Goal: Download file/media

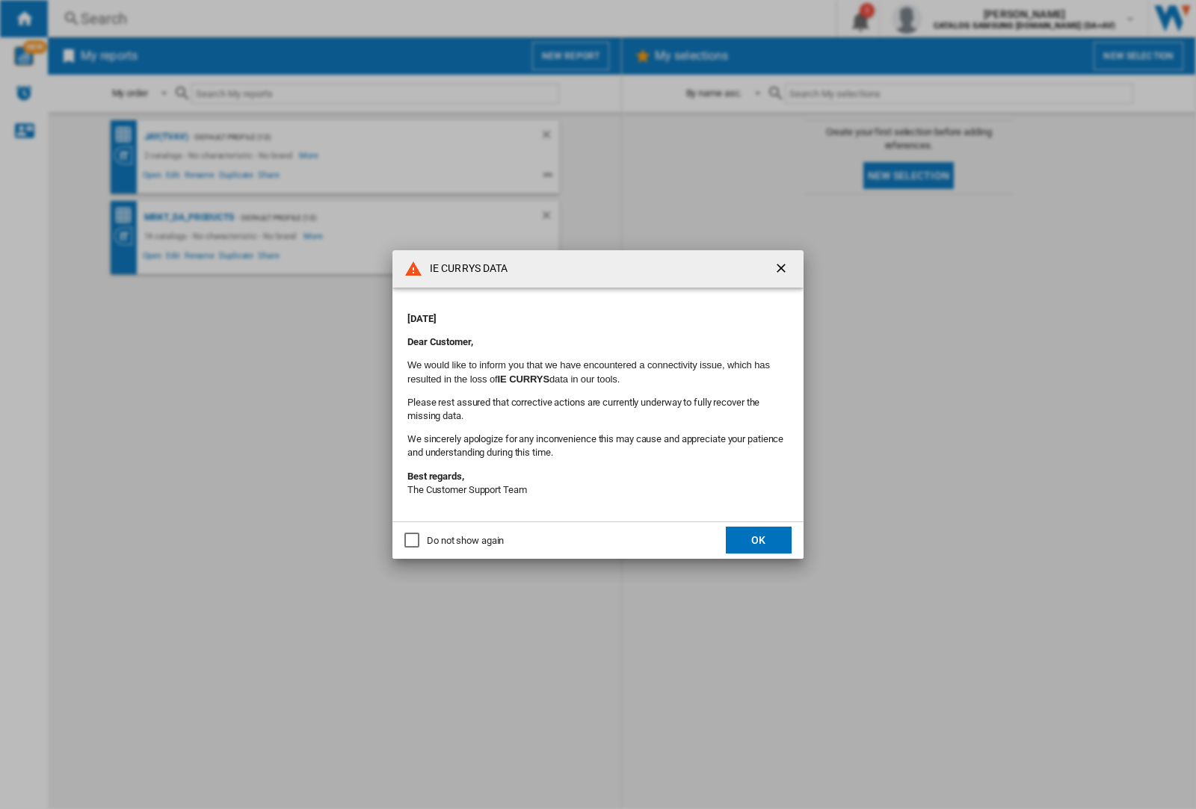
click at [166, 137] on div "IE CURRYS DATA [DATE] Dear Customer, We would like to inform you that we have e…" at bounding box center [598, 404] width 1196 height 809
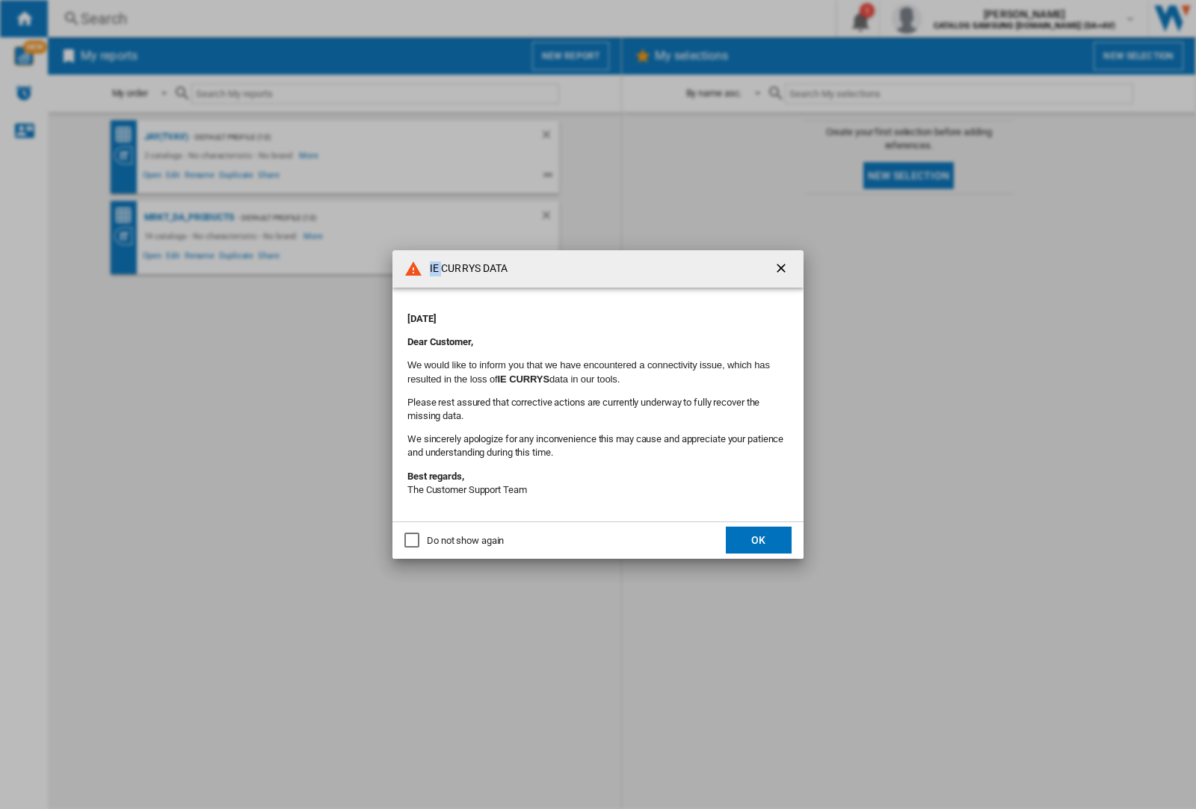
click at [166, 137] on div "IE CURRYS DATA [DATE] Dear Customer, We would like to inform you that we have e…" at bounding box center [598, 404] width 1196 height 809
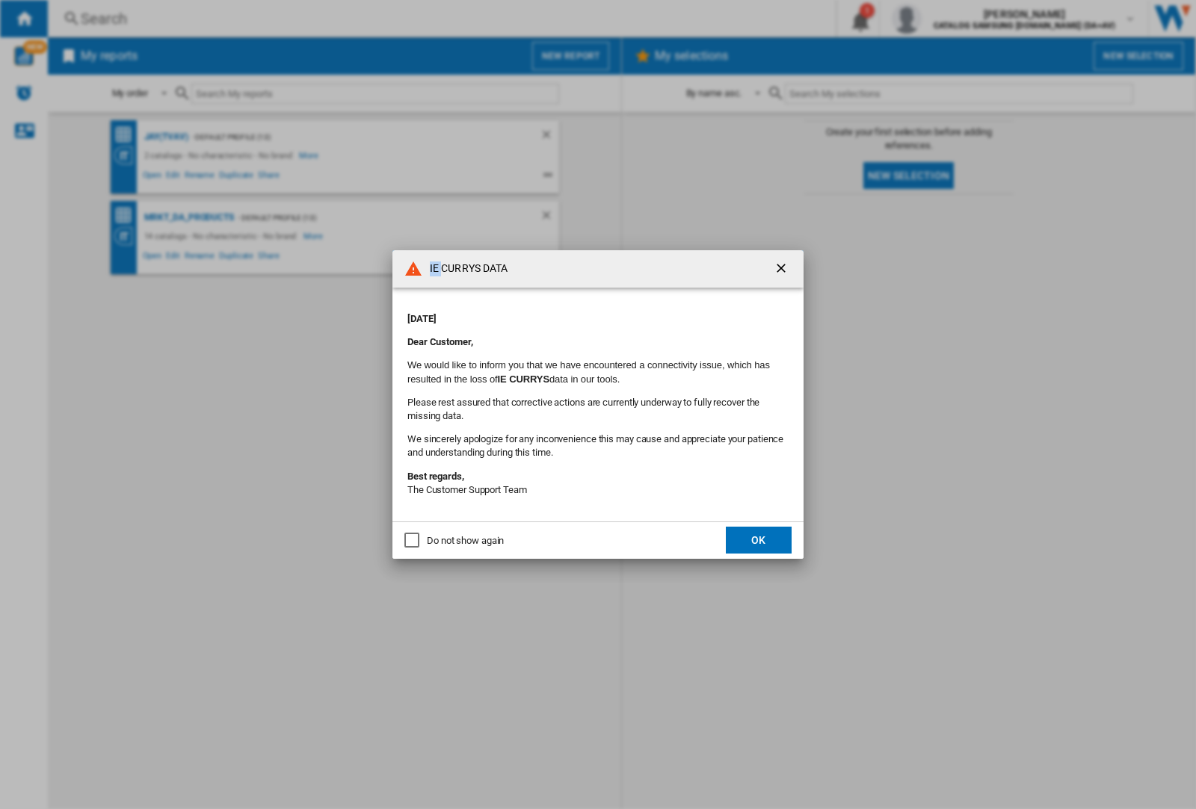
click at [166, 137] on div "IE CURRYS DATA [DATE] Dear Customer, We would like to inform you that we have e…" at bounding box center [598, 404] width 1196 height 809
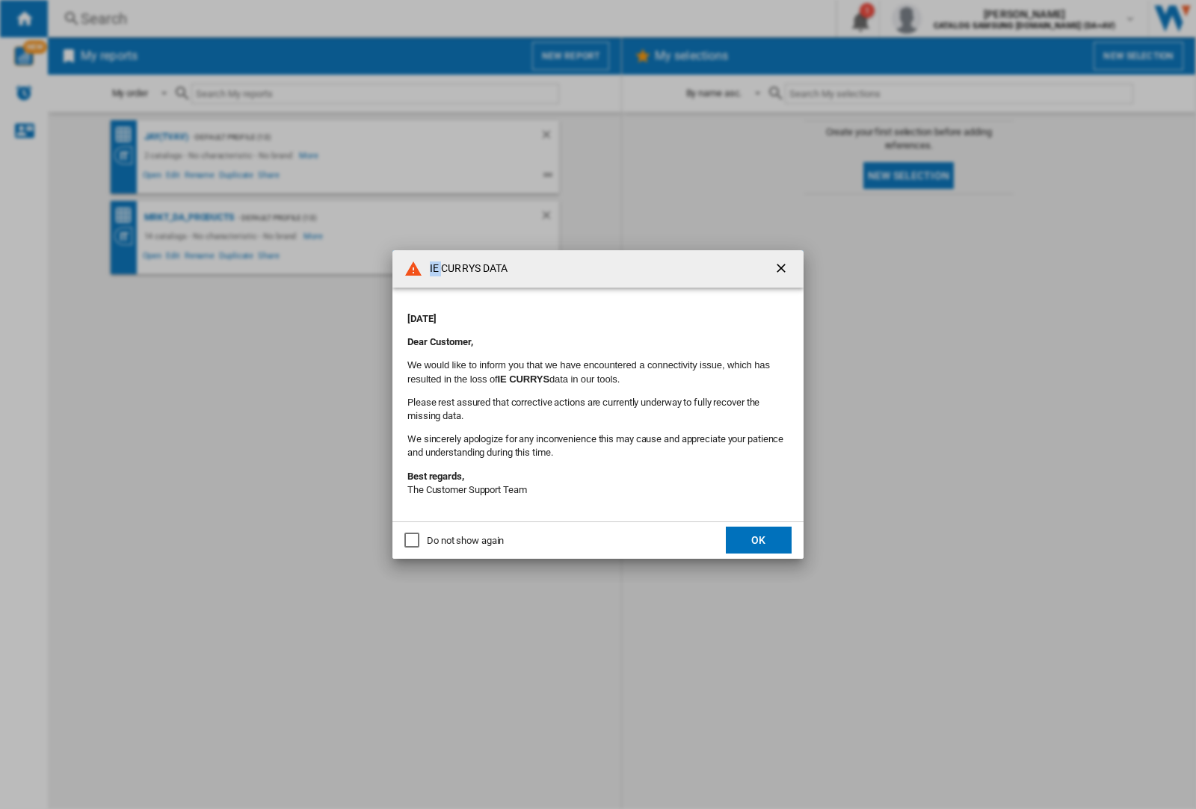
click at [166, 137] on div "IE CURRYS DATA [DATE] Dear Customer, We would like to inform you that we have e…" at bounding box center [598, 404] width 1196 height 809
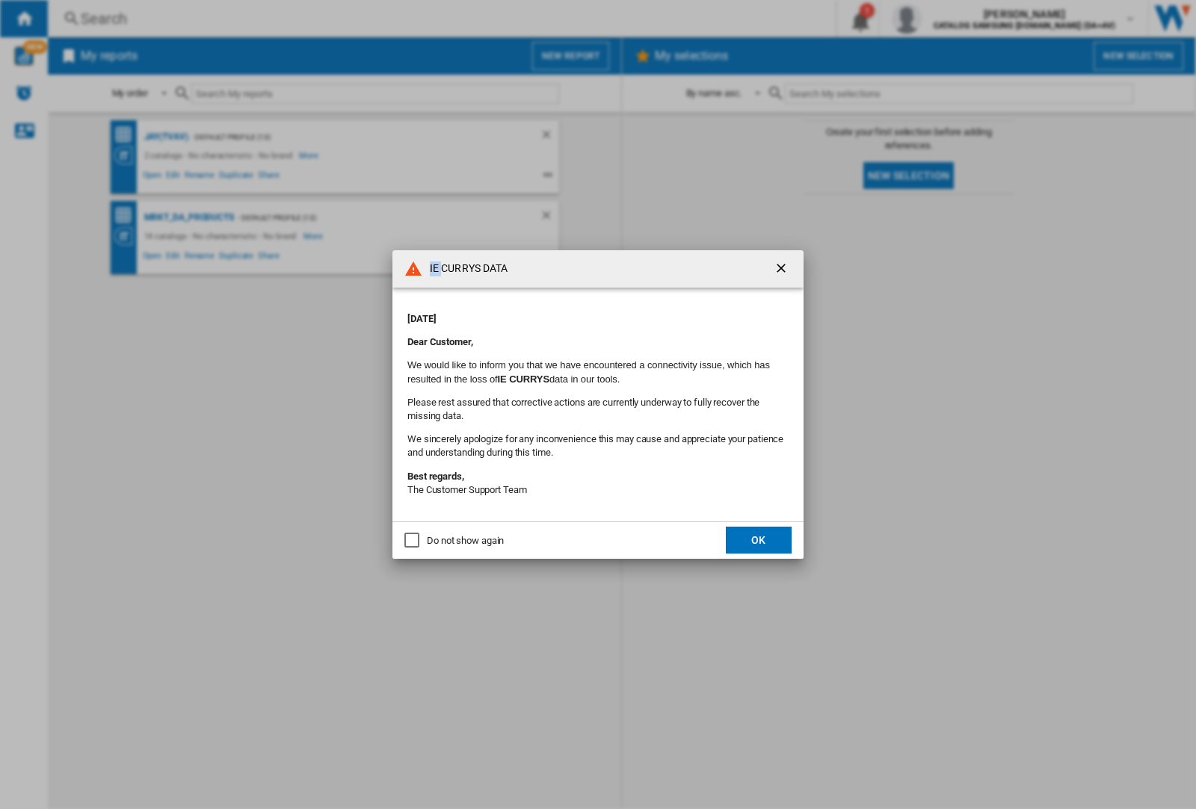
click at [166, 137] on div "IE CURRYS DATA [DATE] Dear Customer, We would like to inform you that we have e…" at bounding box center [598, 404] width 1196 height 809
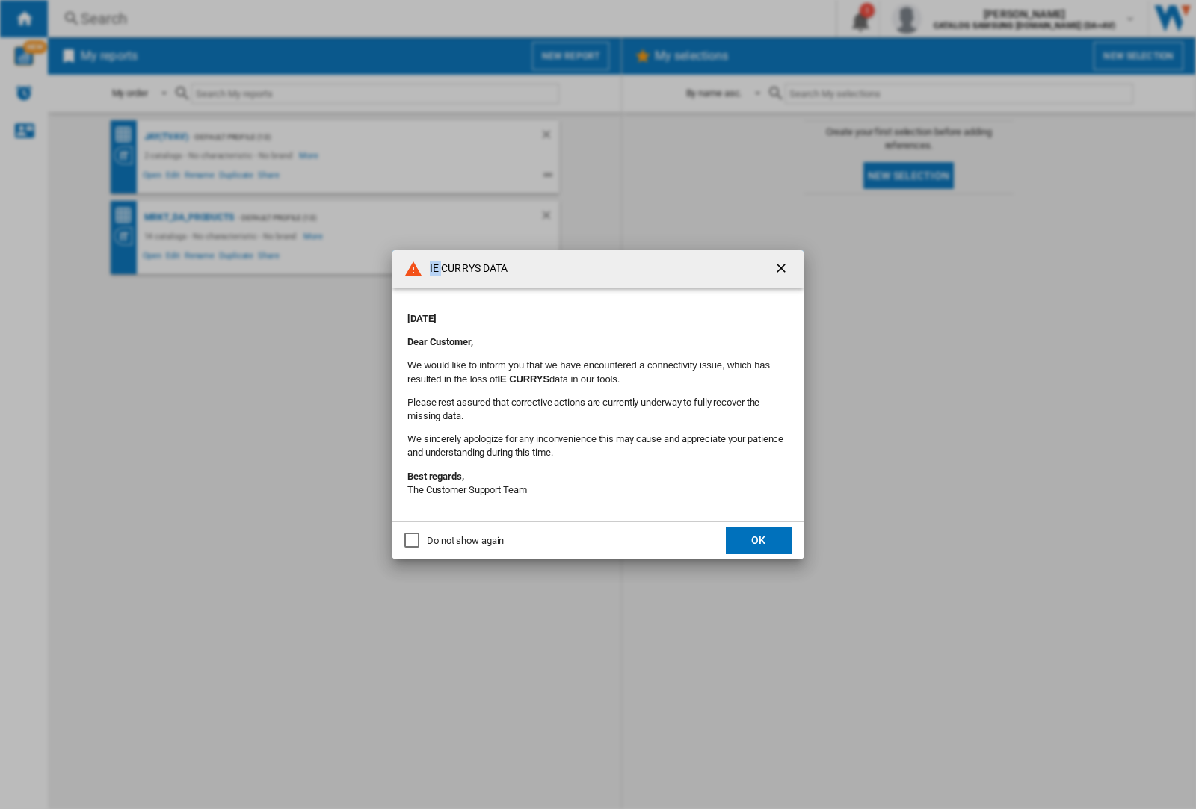
click at [166, 137] on div "IE CURRYS DATA [DATE] Dear Customer, We would like to inform you that we have e…" at bounding box center [598, 404] width 1196 height 809
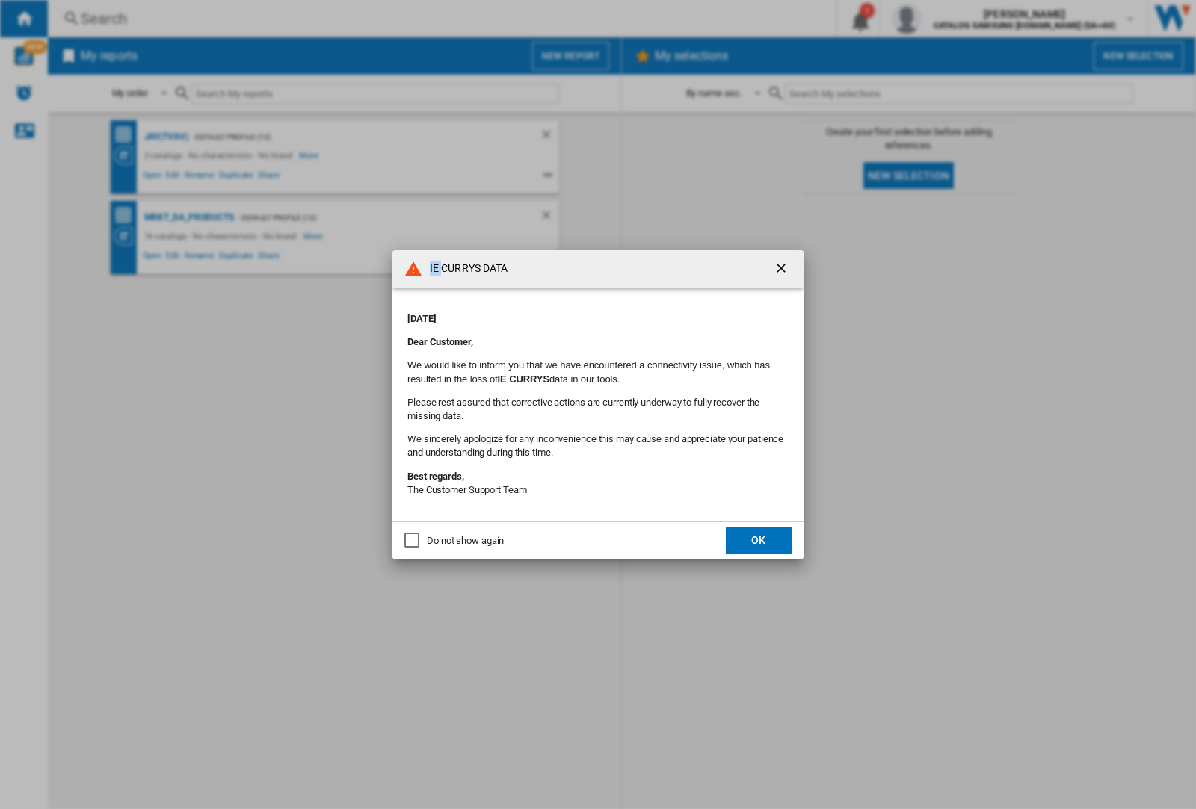
click at [166, 137] on div "IE CURRYS DATA [DATE] Dear Customer, We would like to inform you that we have e…" at bounding box center [598, 404] width 1196 height 809
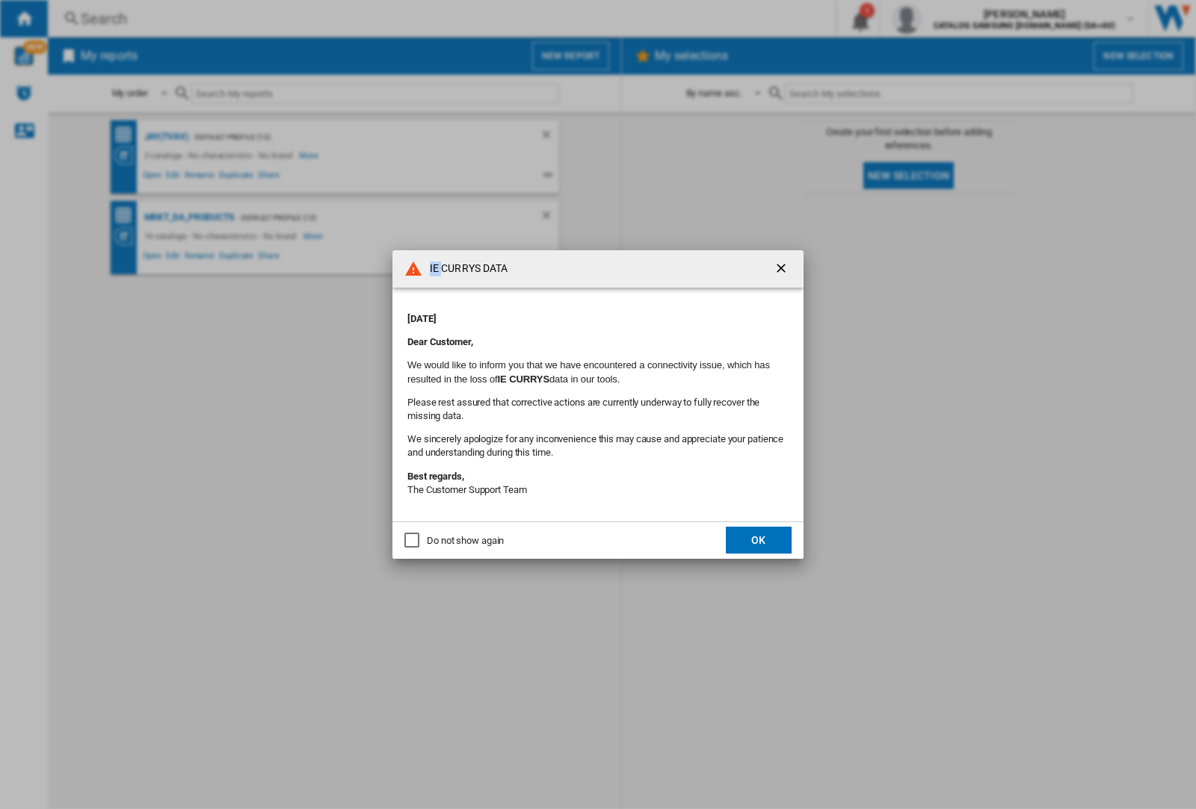
click at [166, 137] on div "IE CURRYS DATA [DATE] Dear Customer, We would like to inform you that we have e…" at bounding box center [598, 404] width 1196 height 809
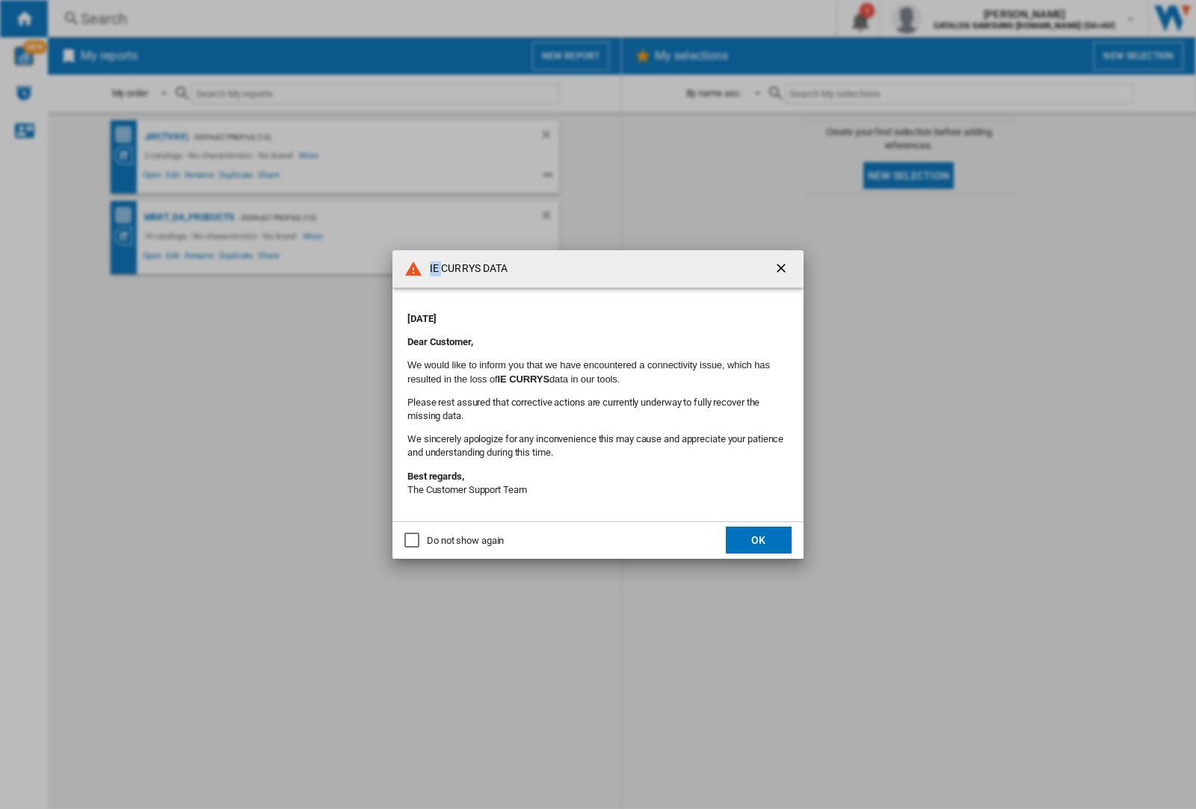
click at [166, 137] on div "IE CURRYS DATA [DATE] Dear Customer, We would like to inform you that we have e…" at bounding box center [598, 404] width 1196 height 809
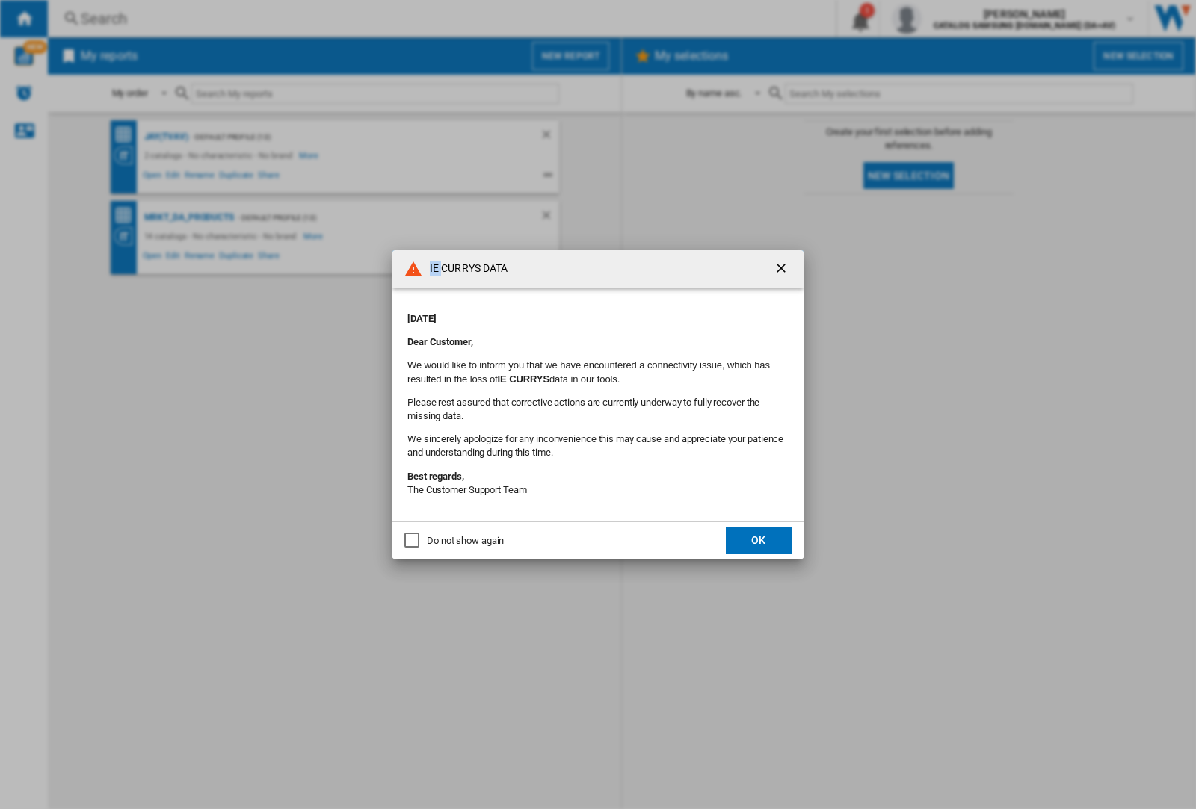
click at [166, 137] on div "IE CURRYS DATA [DATE] Dear Customer, We would like to inform you that we have e…" at bounding box center [598, 404] width 1196 height 809
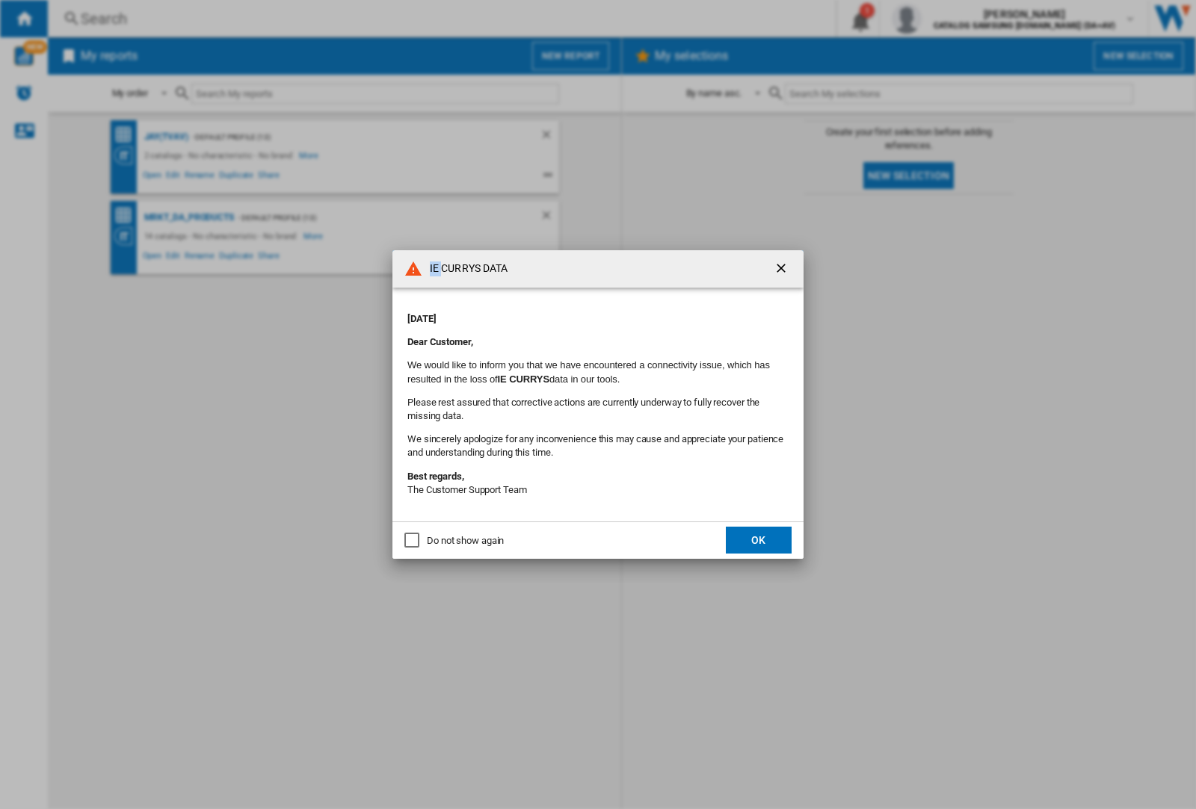
click at [166, 137] on div "IE CURRYS DATA [DATE] Dear Customer, We would like to inform you that we have e…" at bounding box center [598, 404] width 1196 height 809
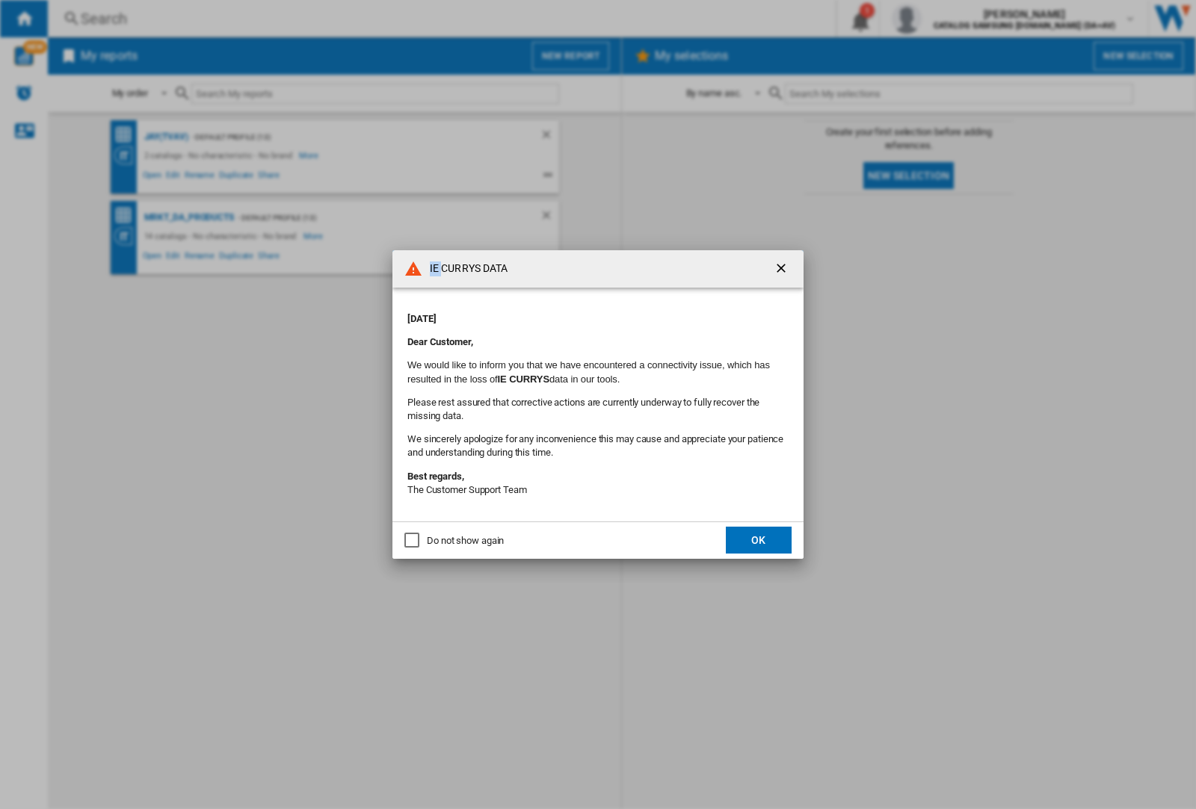
click at [166, 137] on div "IE CURRYS DATA [DATE] Dear Customer, We would like to inform you that we have e…" at bounding box center [598, 404] width 1196 height 809
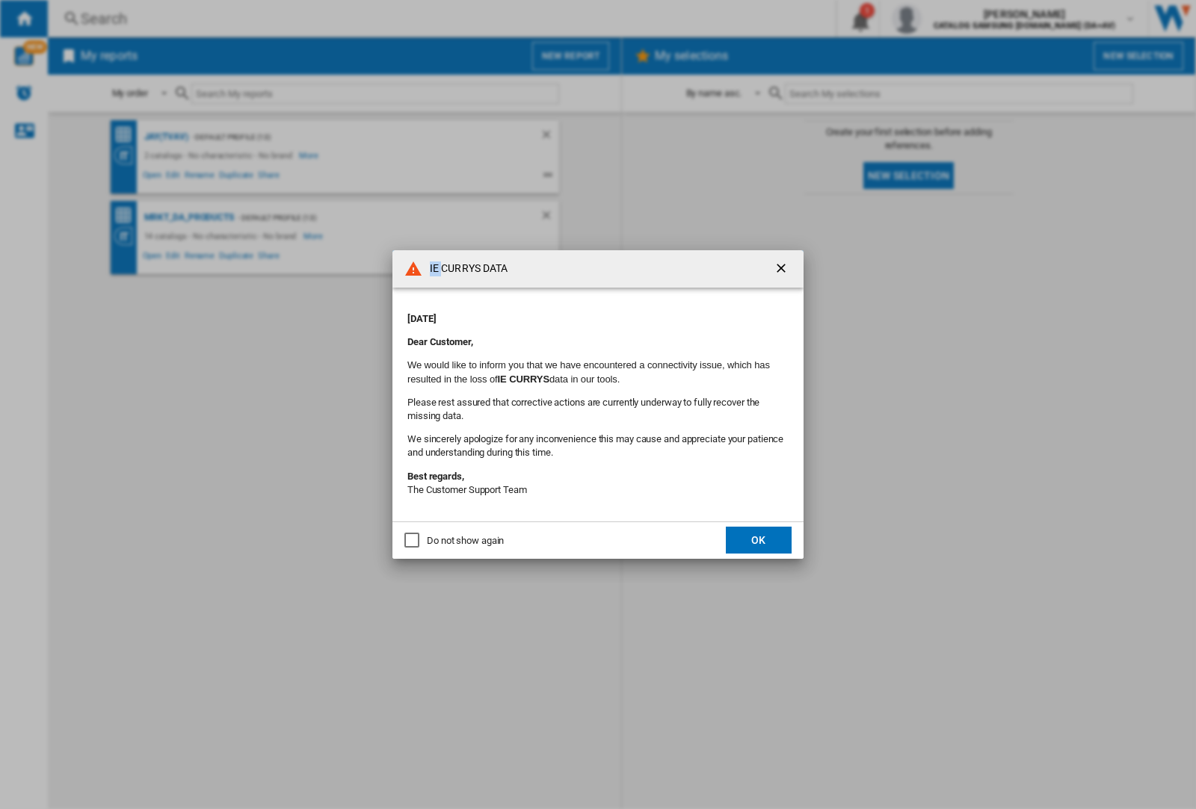
click at [166, 137] on div "IE CURRYS DATA [DATE] Dear Customer, We would like to inform you that we have e…" at bounding box center [598, 404] width 1196 height 809
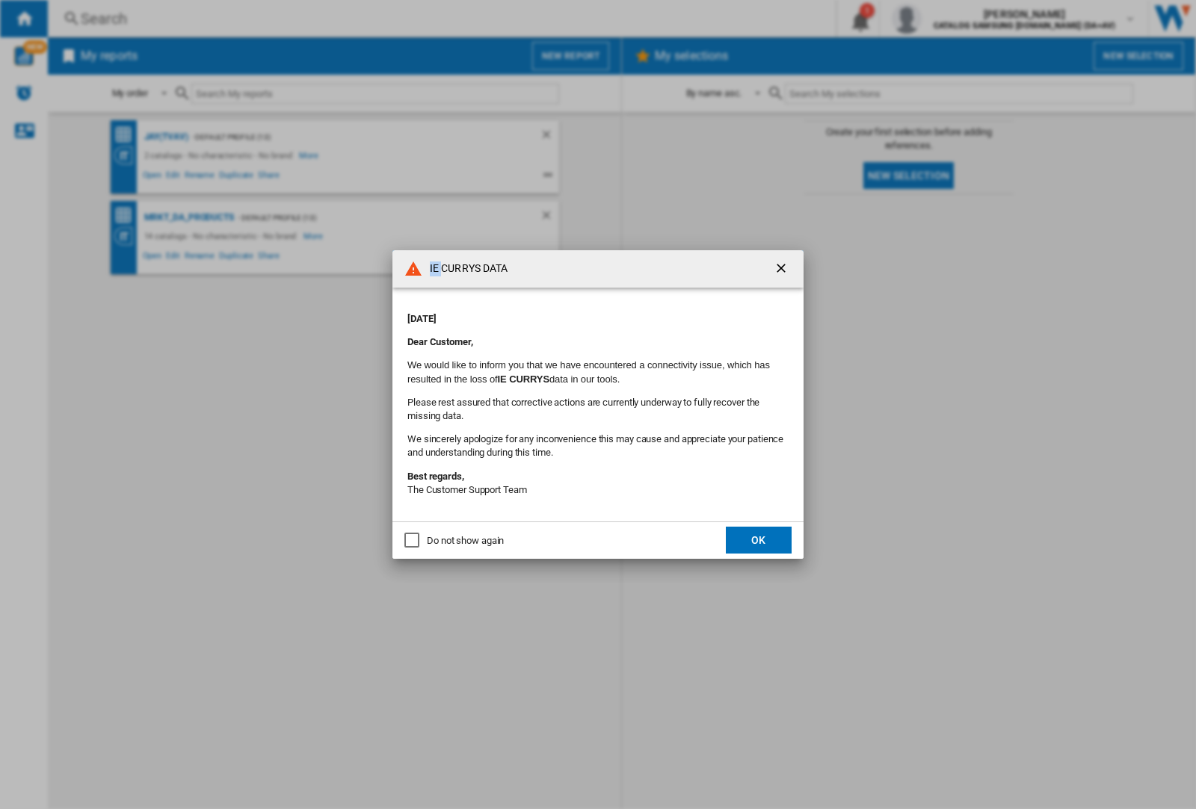
click at [166, 137] on div "IE CURRYS DATA [DATE] Dear Customer, We would like to inform you that we have e…" at bounding box center [598, 404] width 1196 height 809
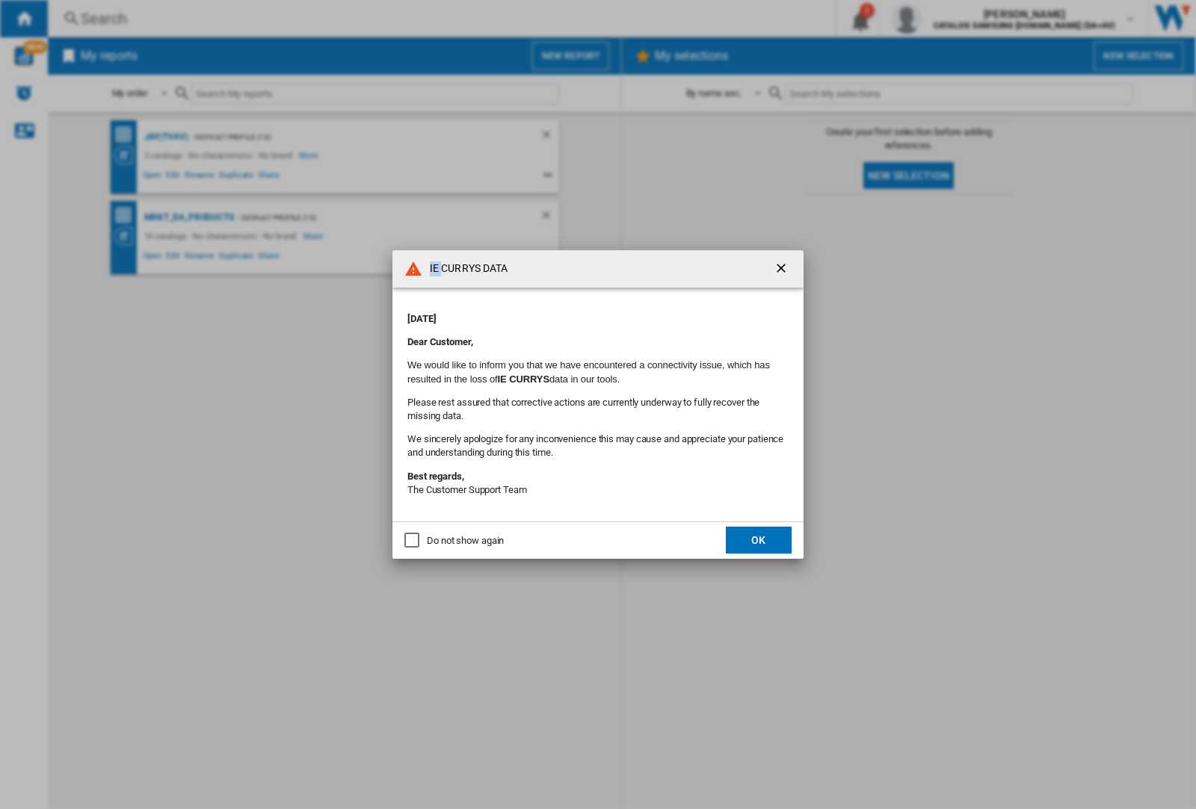
click at [166, 137] on div "IE CURRYS DATA [DATE] Dear Customer, We would like to inform you that we have e…" at bounding box center [598, 404] width 1196 height 809
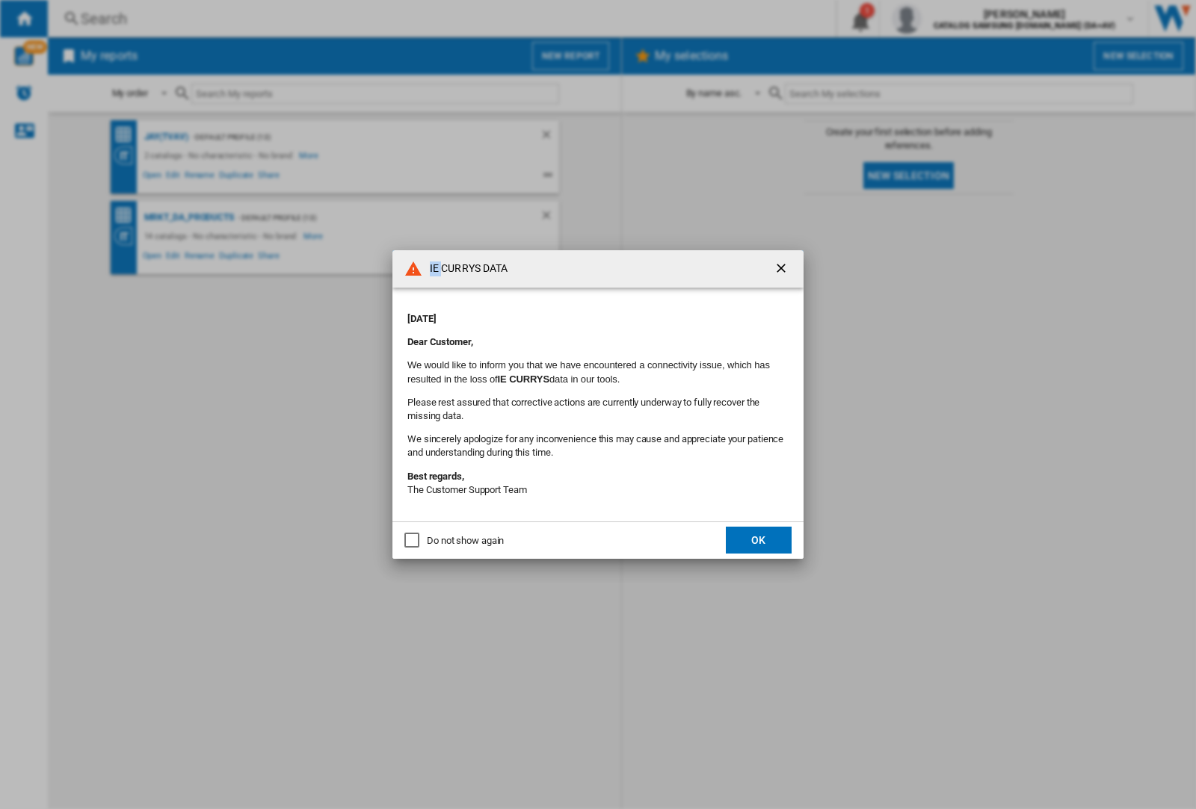
click at [166, 137] on div "IE CURRYS DATA [DATE] Dear Customer, We would like to inform you that we have e…" at bounding box center [598, 404] width 1196 height 809
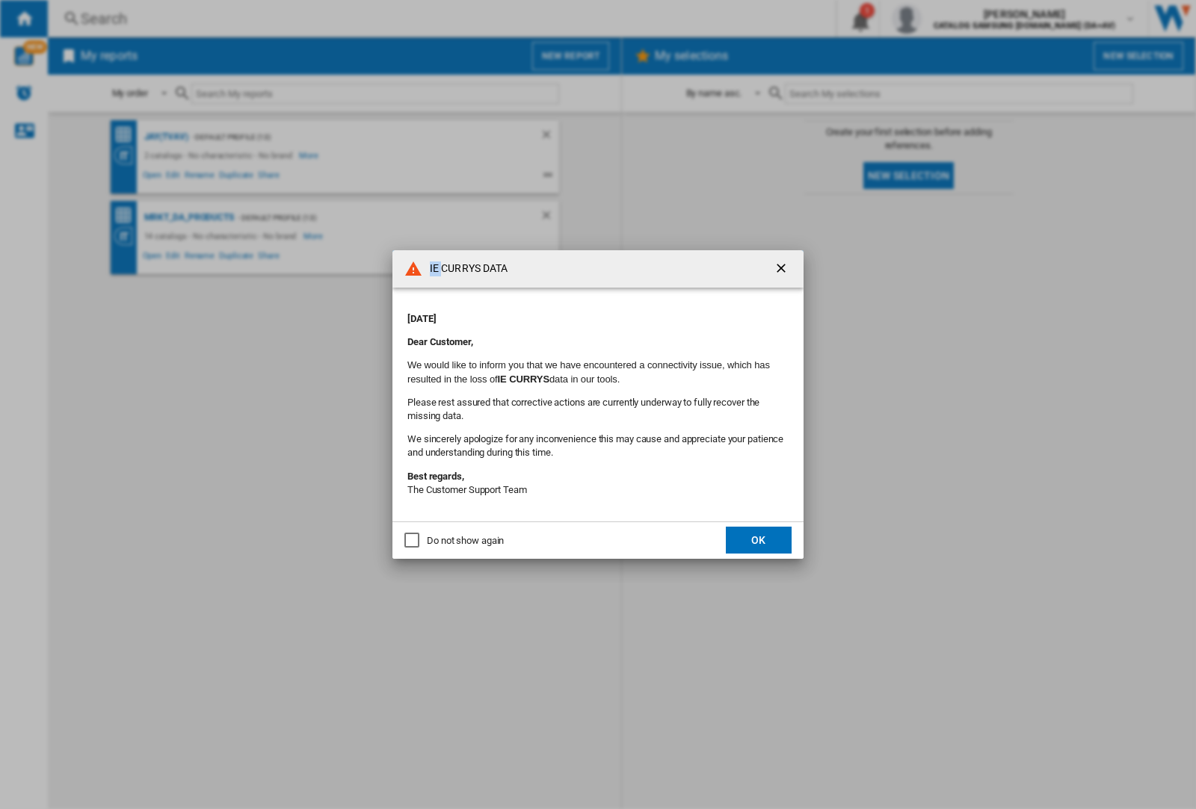
click at [166, 137] on div "IE CURRYS DATA [DATE] Dear Customer, We would like to inform you that we have e…" at bounding box center [598, 404] width 1196 height 809
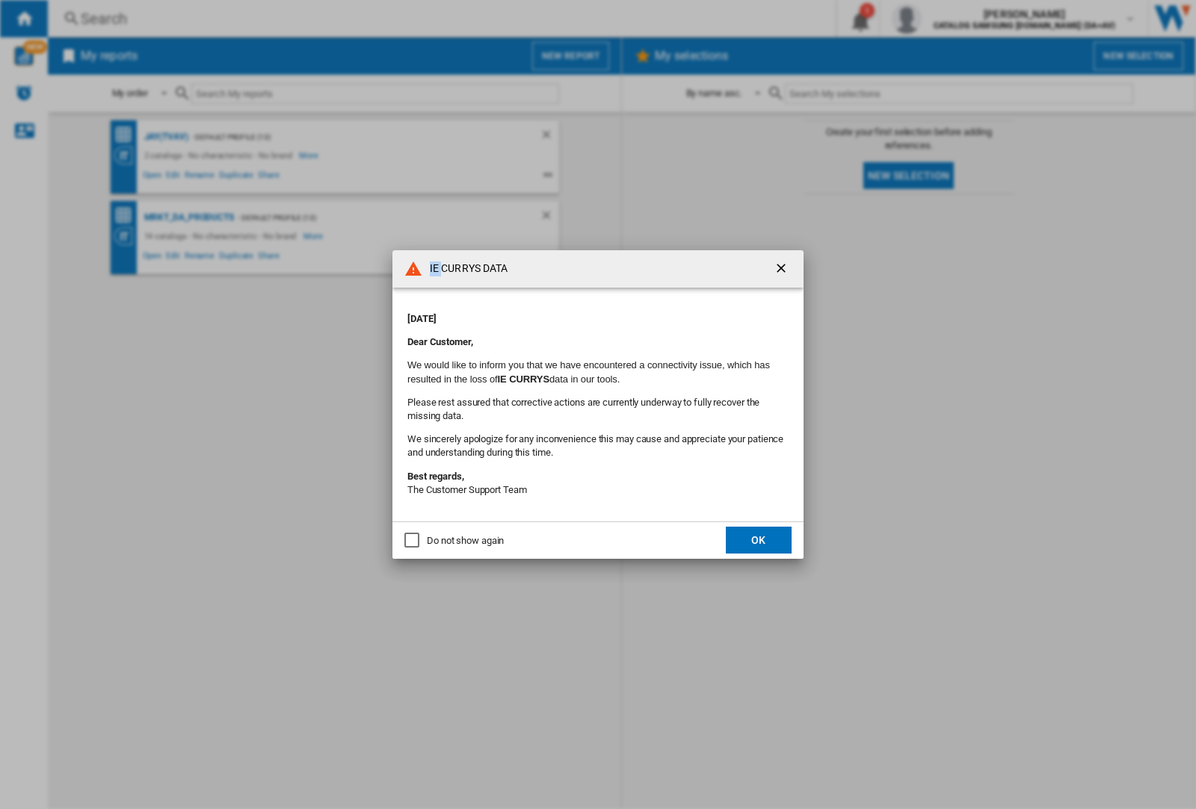
click at [166, 137] on div "IE CURRYS DATA [DATE] Dear Customer, We would like to inform you that we have e…" at bounding box center [598, 404] width 1196 height 809
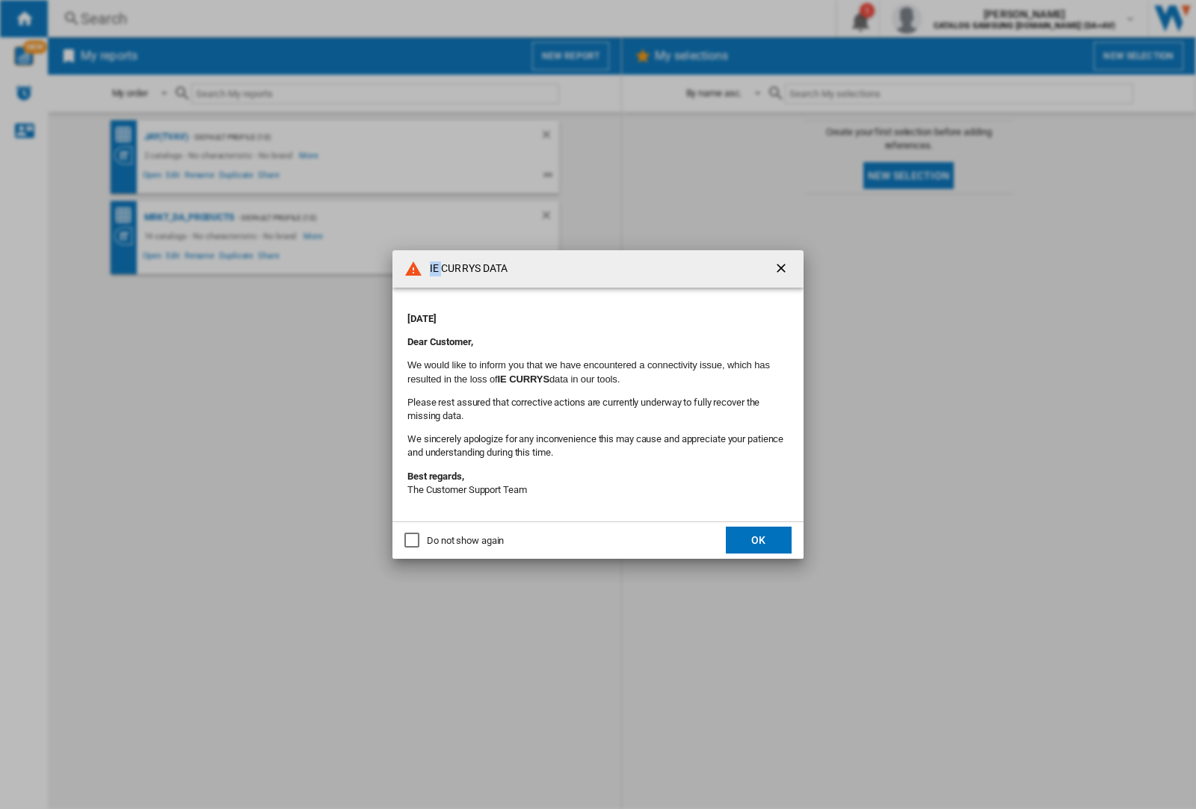
click at [166, 137] on div "IE CURRYS DATA [DATE] Dear Customer, We would like to inform you that we have e…" at bounding box center [598, 404] width 1196 height 809
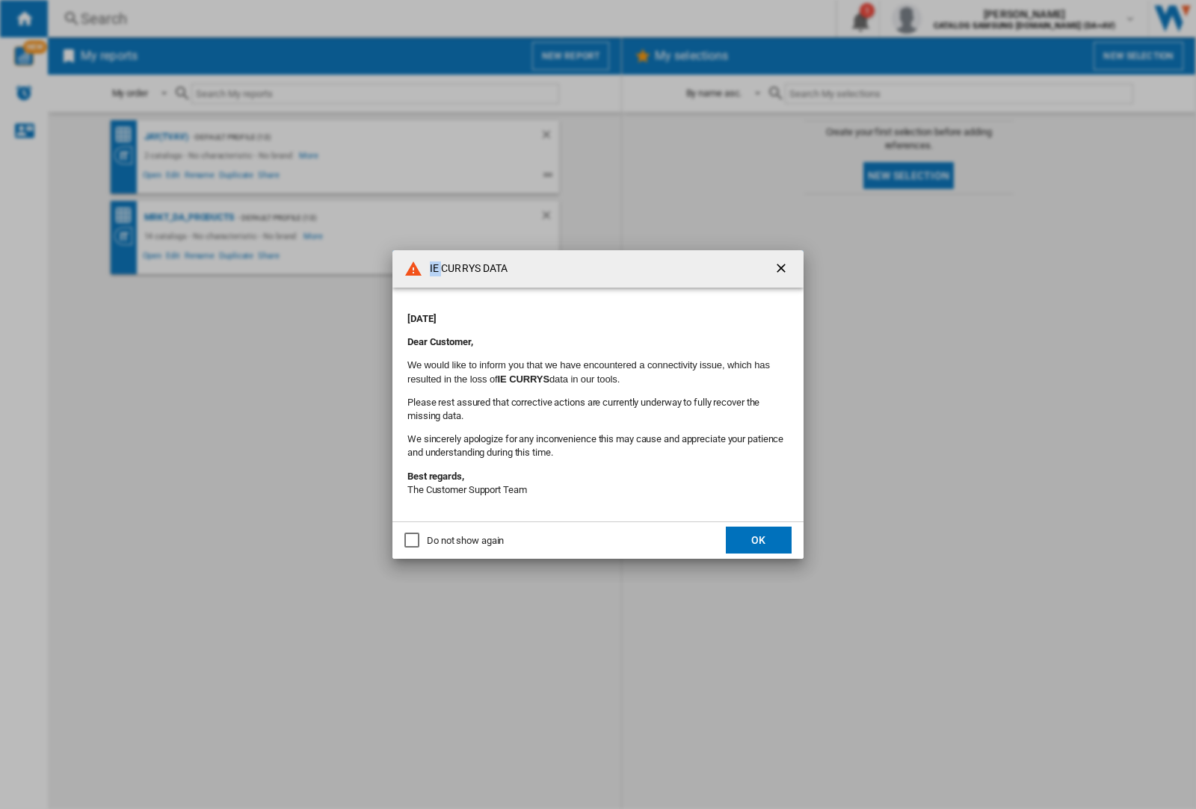
click at [166, 137] on div "IE CURRYS DATA [DATE] Dear Customer, We would like to inform you that we have e…" at bounding box center [598, 404] width 1196 height 809
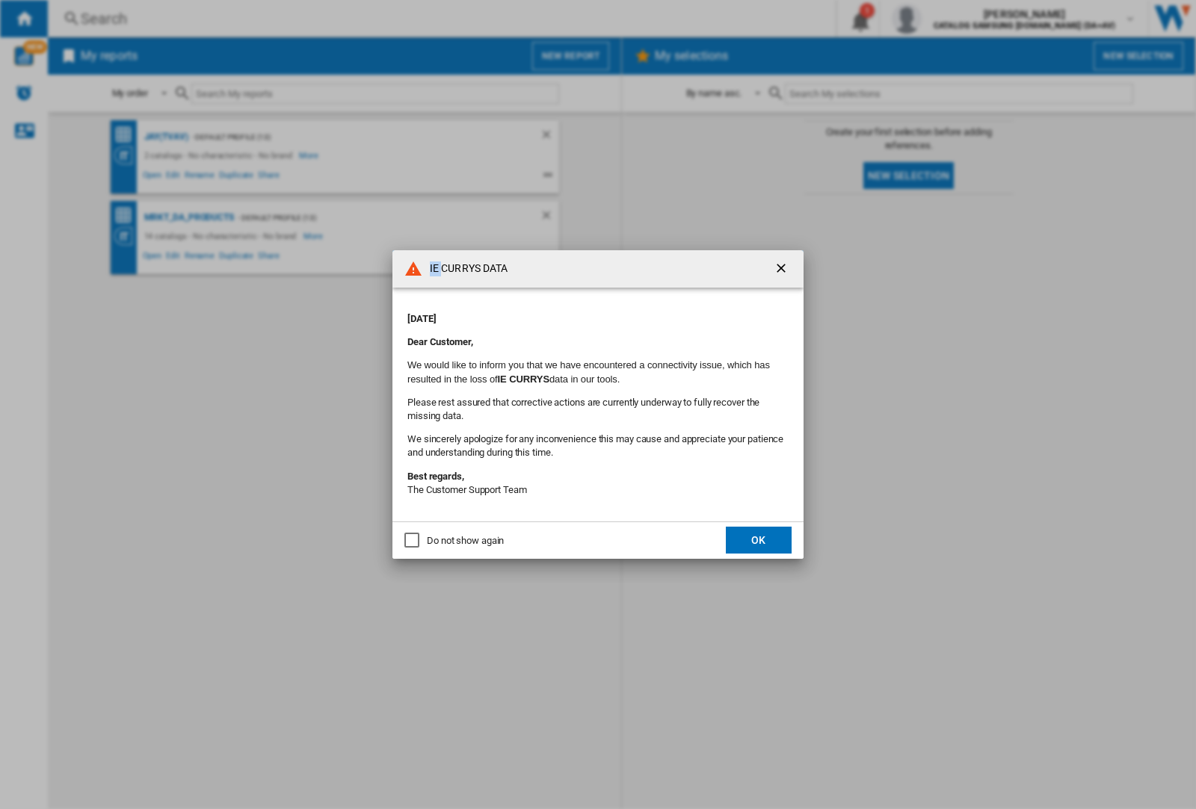
click at [166, 137] on div "IE CURRYS DATA [DATE] Dear Customer, We would like to inform you that we have e…" at bounding box center [598, 404] width 1196 height 809
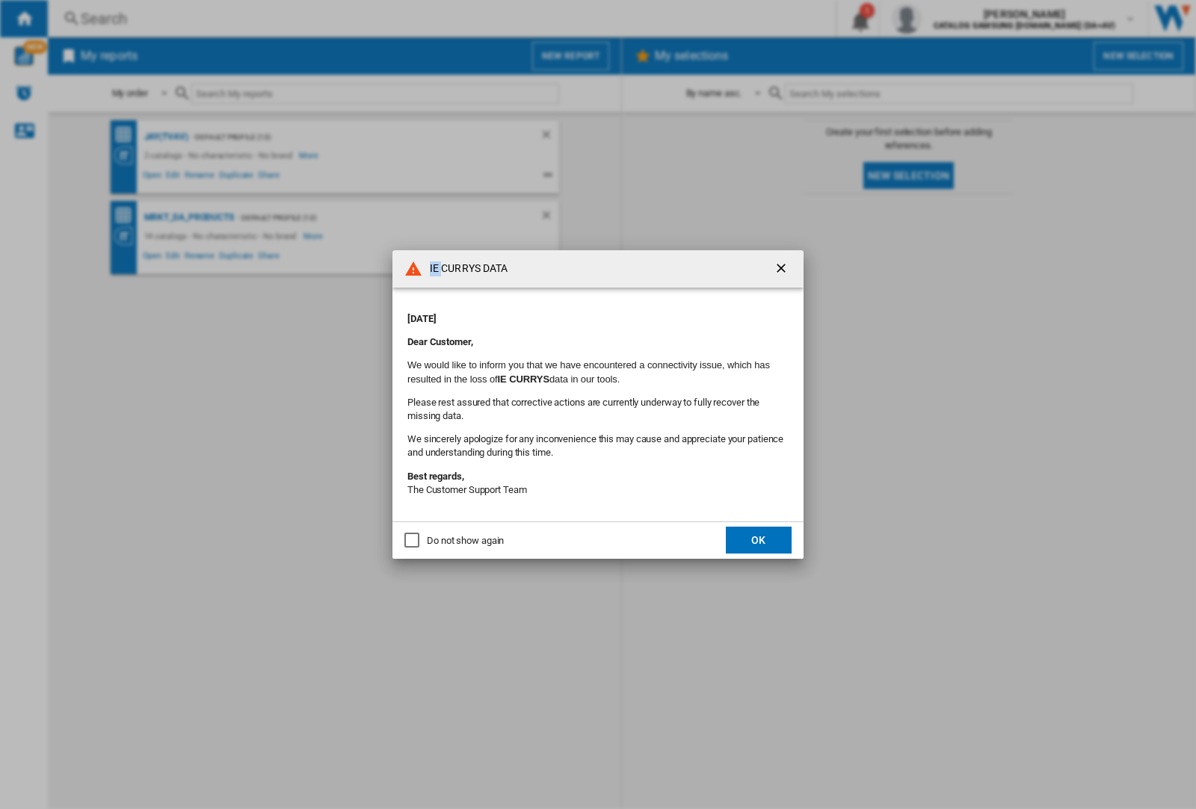
click at [166, 137] on div "IE CURRYS DATA [DATE] Dear Customer, We would like to inform you that we have e…" at bounding box center [598, 404] width 1196 height 809
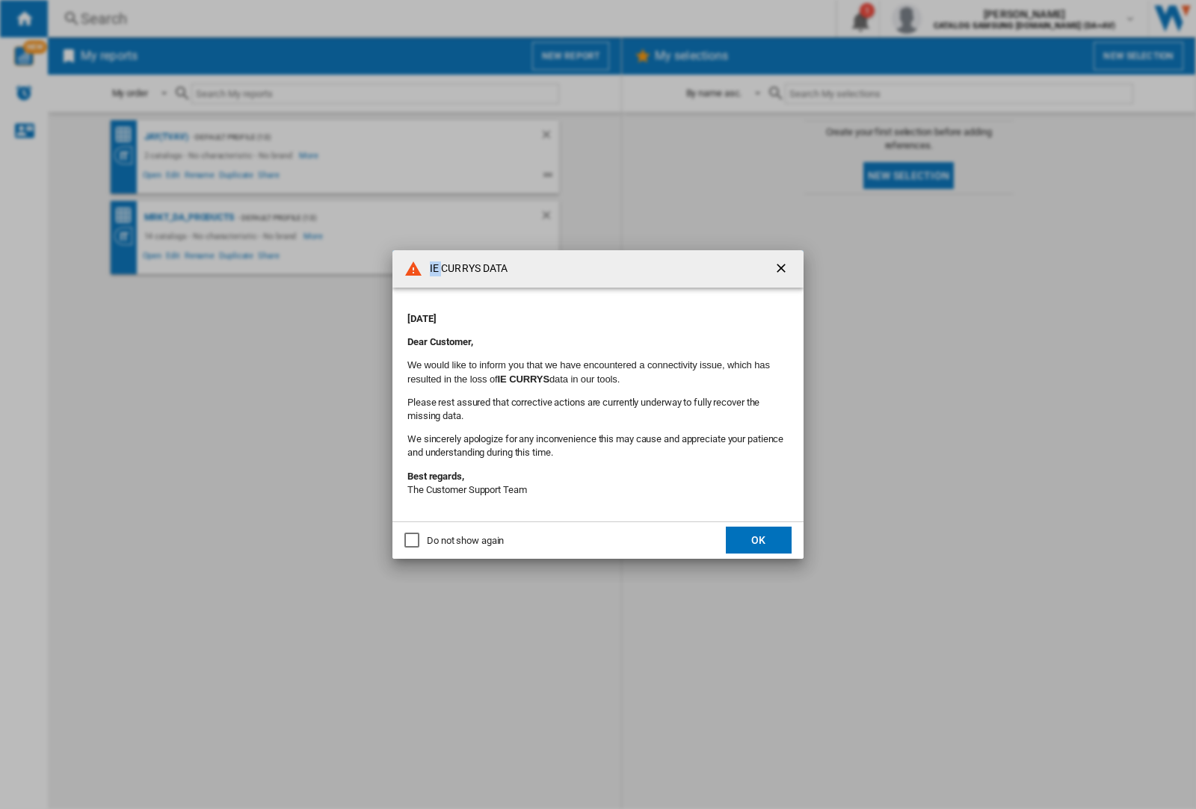
click at [166, 137] on div "IE CURRYS DATA [DATE] Dear Customer, We would like to inform you that we have e…" at bounding box center [598, 404] width 1196 height 809
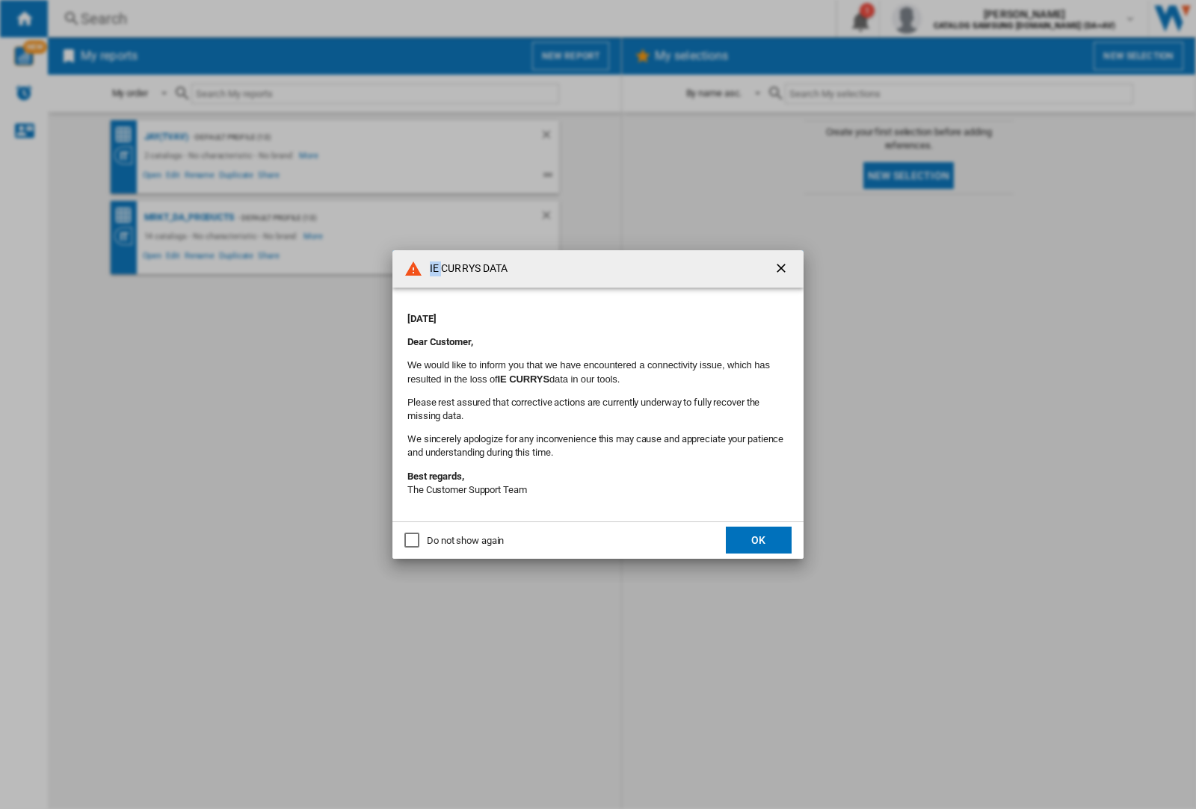
click at [166, 137] on div "IE CURRYS DATA [DATE] Dear Customer, We would like to inform you that we have e…" at bounding box center [598, 404] width 1196 height 809
click at [466, 548] on div "Do not show again" at bounding box center [465, 540] width 77 height 13
click at [163, 131] on div "IE CURRYS DATA [DATE] Dear Customer, We would like to inform you that we have e…" at bounding box center [598, 404] width 1196 height 809
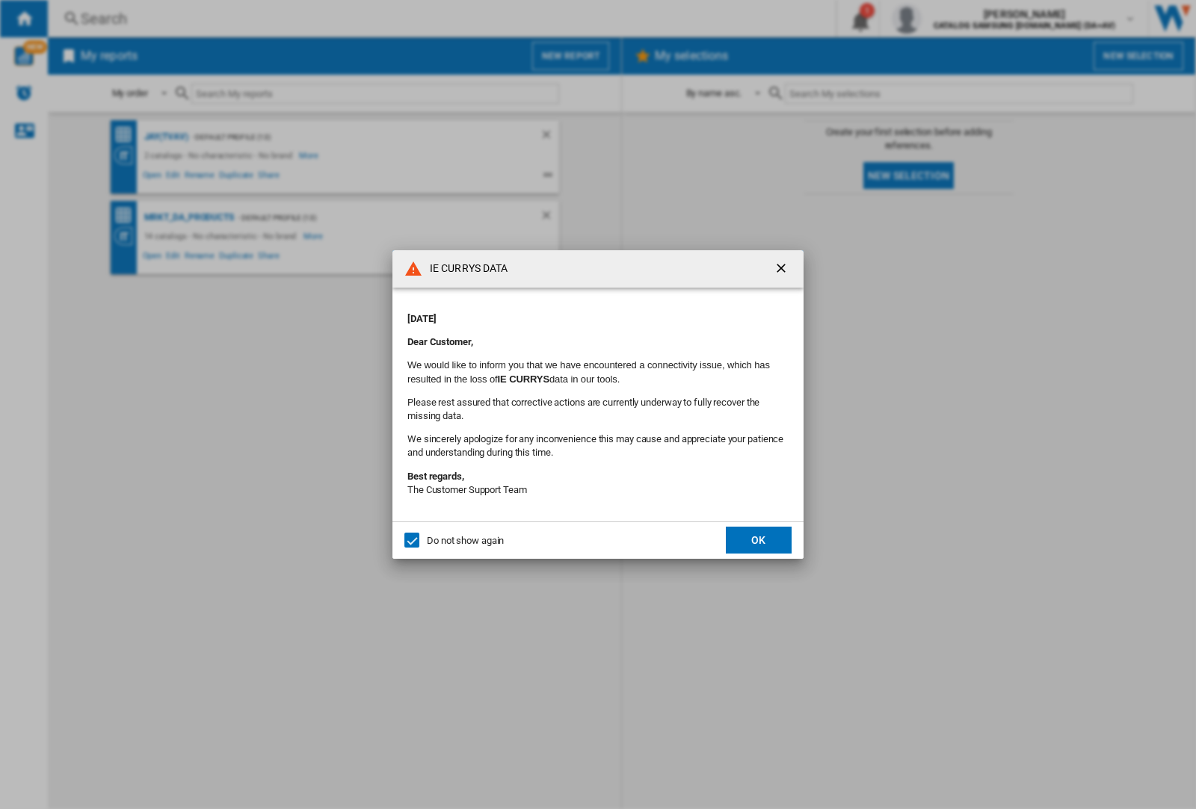
click at [163, 131] on div "IE CURRYS DATA [DATE] Dear Customer, We would like to inform you that we have e…" at bounding box center [598, 404] width 1196 height 809
click at [745, 540] on button "OK" at bounding box center [759, 540] width 66 height 27
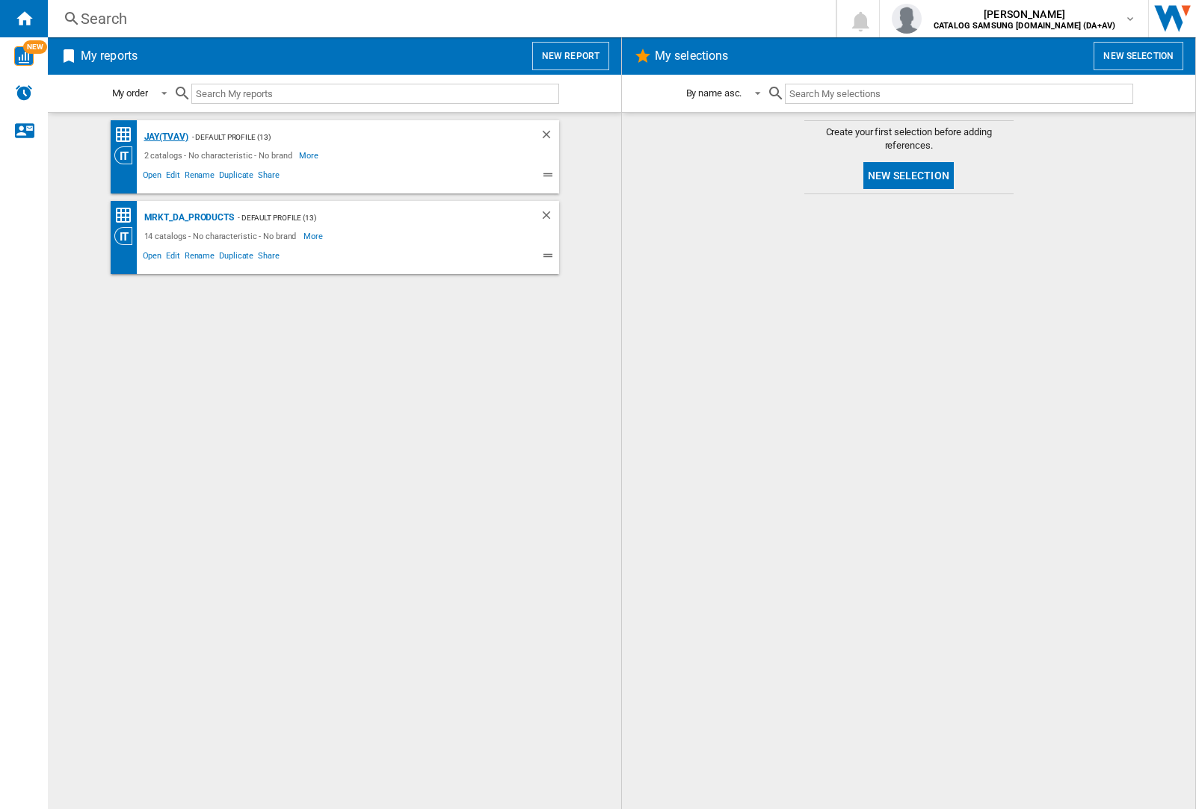
click at [166, 137] on div "JAY(TVAV)" at bounding box center [164, 137] width 48 height 19
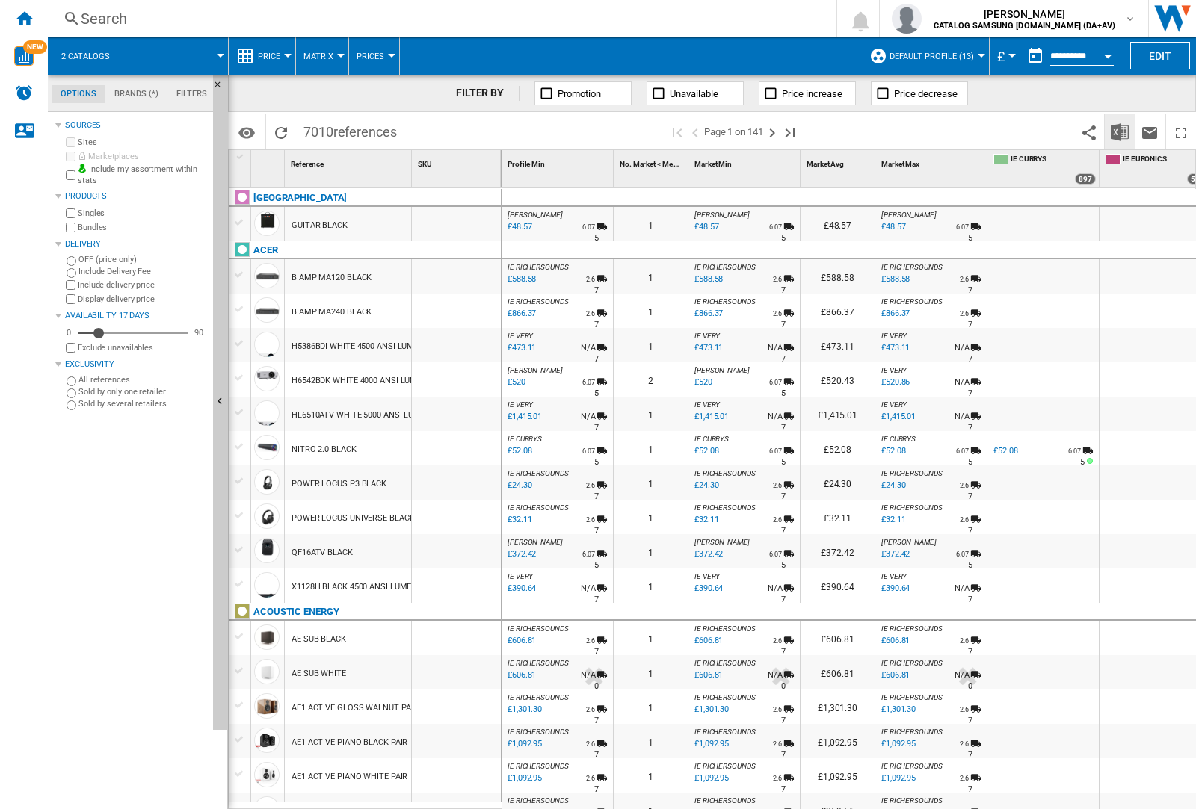
click at [1119, 132] on img "Download in Excel" at bounding box center [1119, 132] width 18 height 18
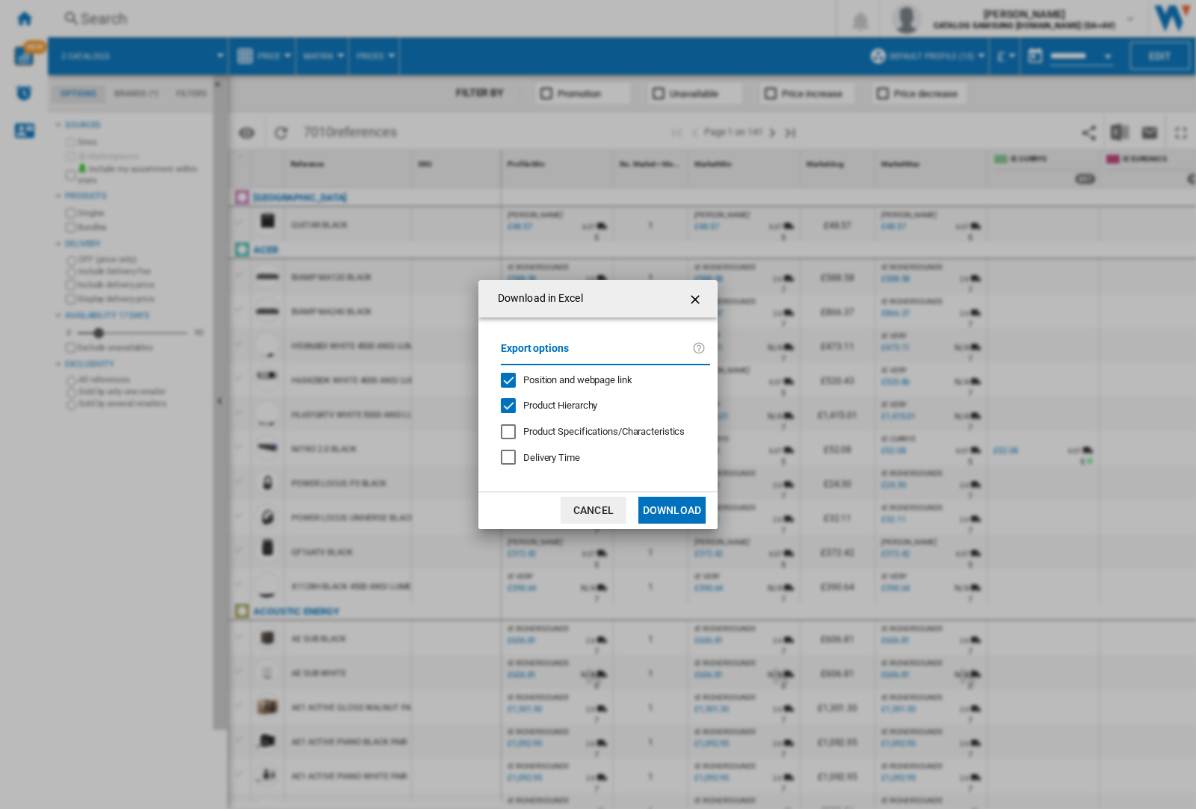
click at [599, 380] on span "Position and webpage link" at bounding box center [577, 379] width 109 height 11
click at [672, 510] on button "Download" at bounding box center [671, 510] width 67 height 27
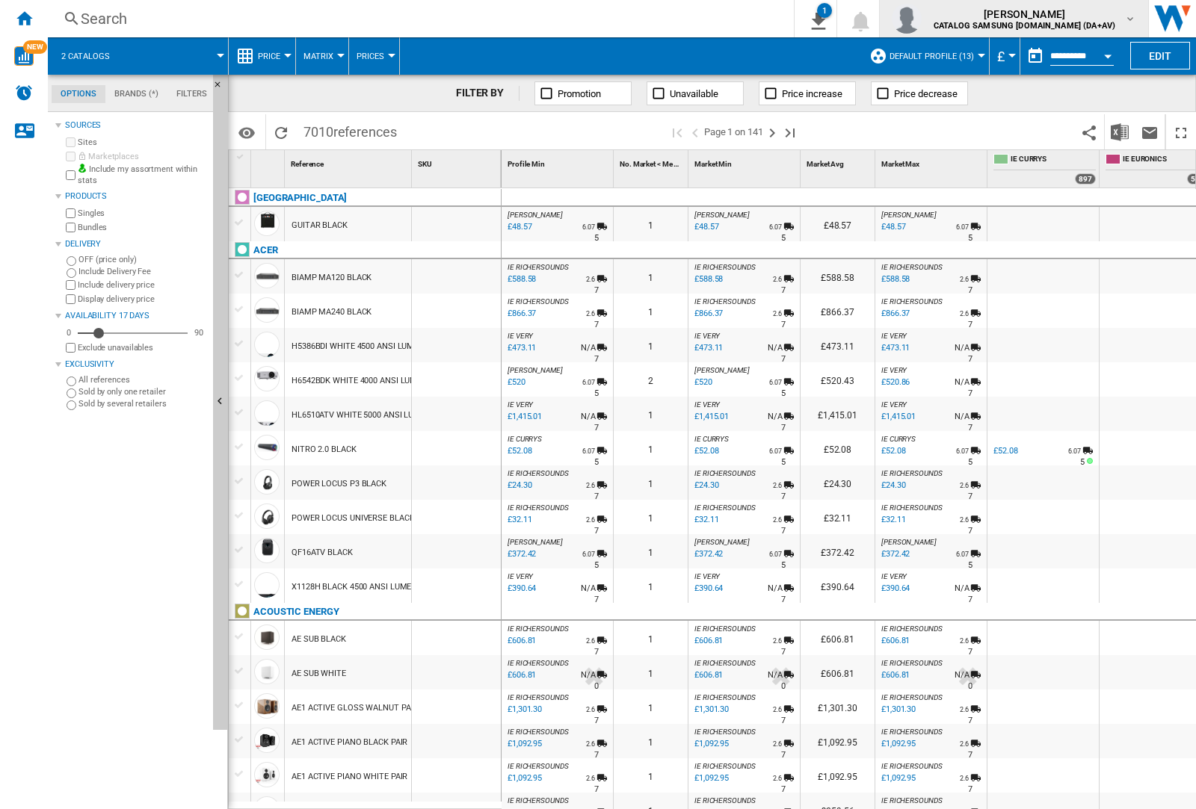
click at [921, 19] on img "button" at bounding box center [906, 19] width 30 height 30
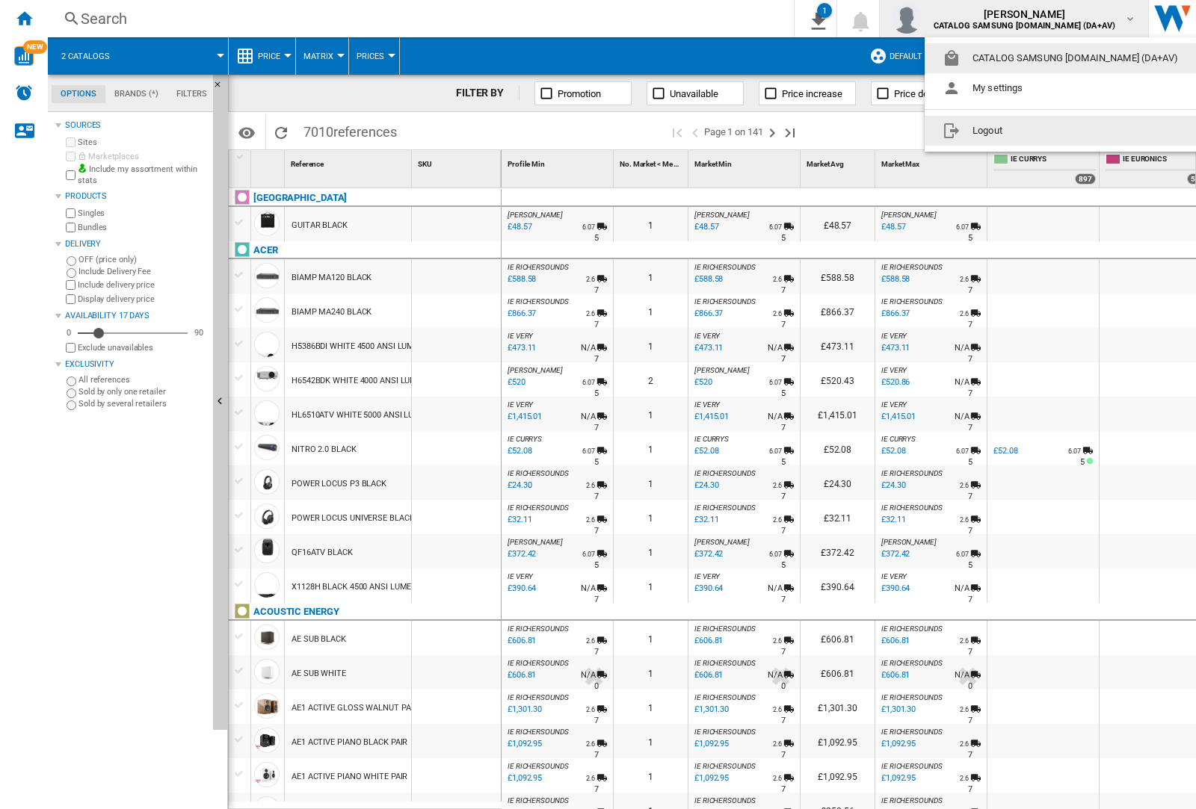
click at [1039, 131] on button "Logout" at bounding box center [1062, 131] width 277 height 30
